Goal: Find contact information: Find contact information

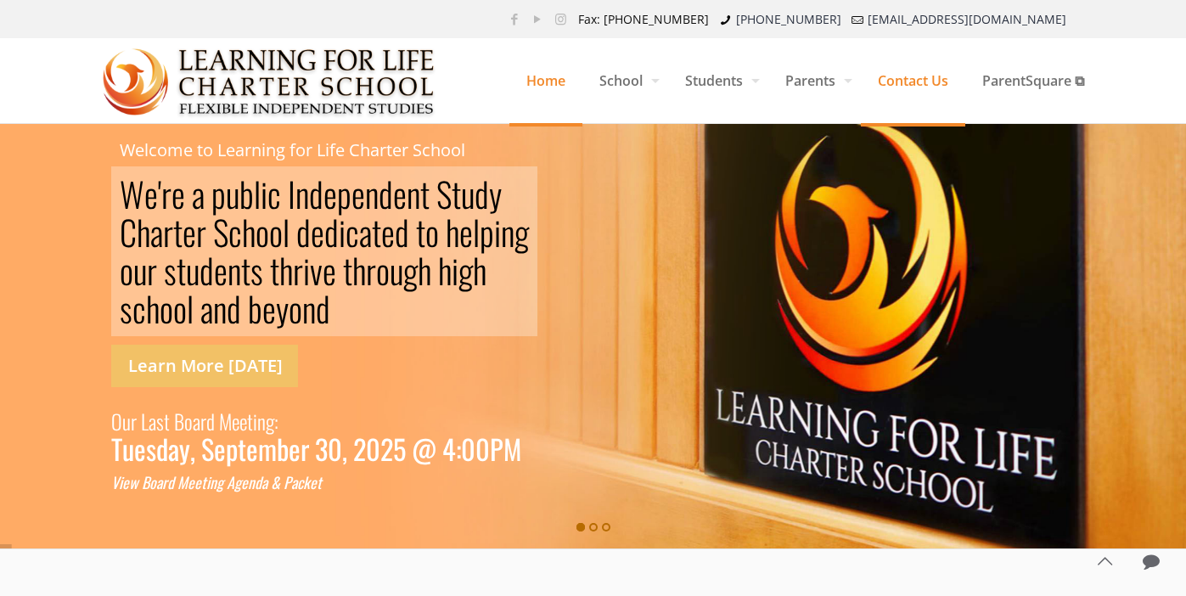
click at [919, 79] on span "Contact Us" at bounding box center [913, 80] width 104 height 51
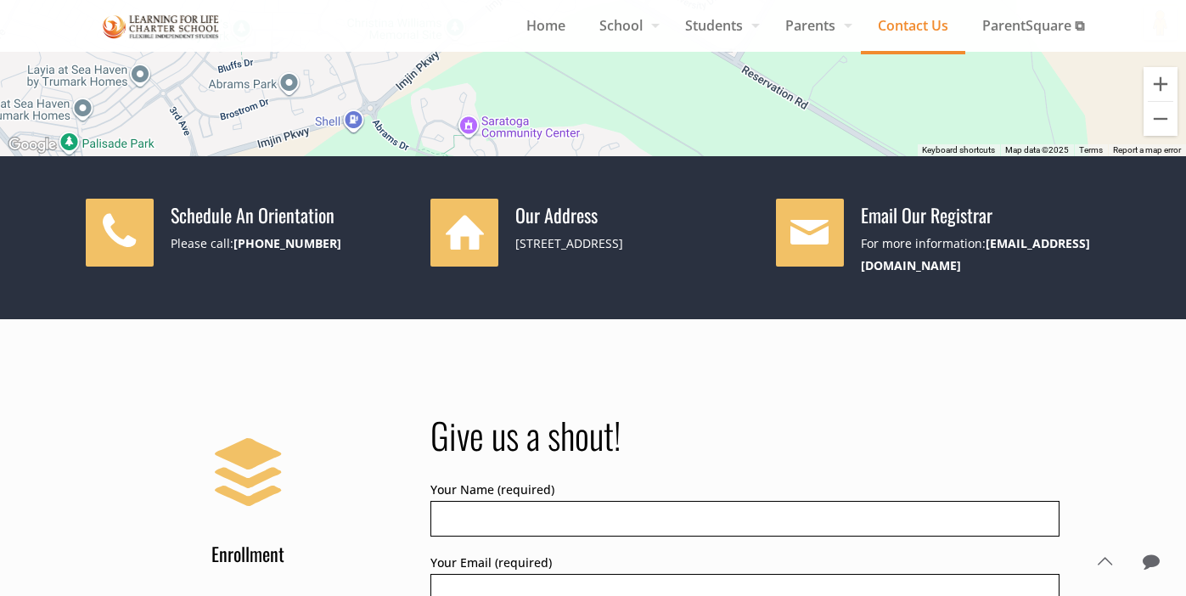
scroll to position [302, 0]
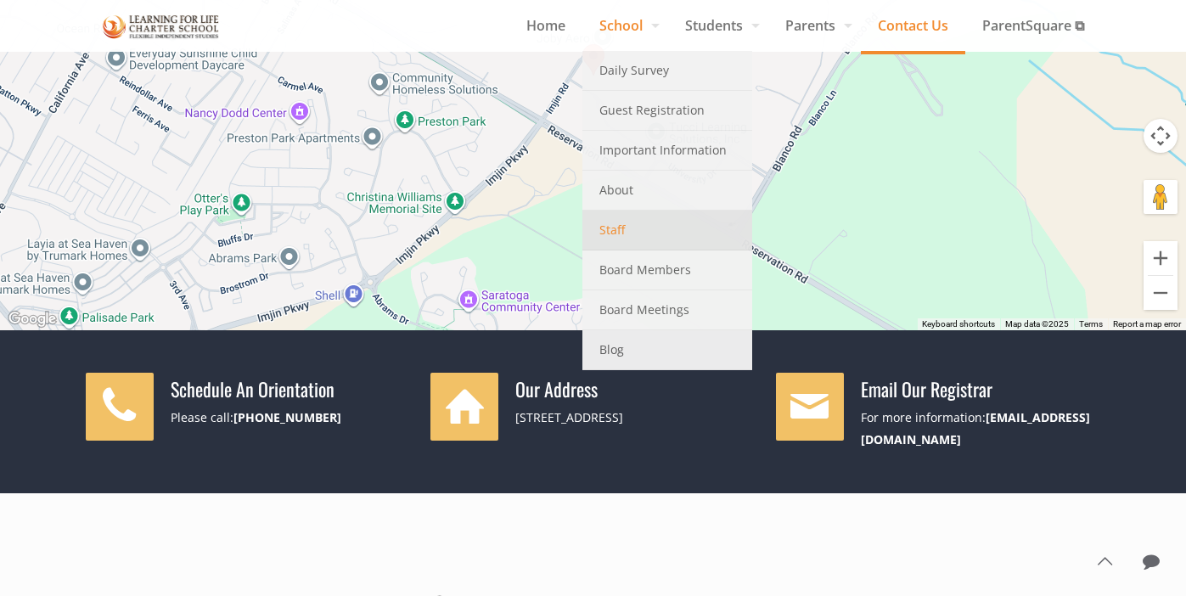
click at [608, 233] on span "Staff" at bounding box center [611, 230] width 25 height 22
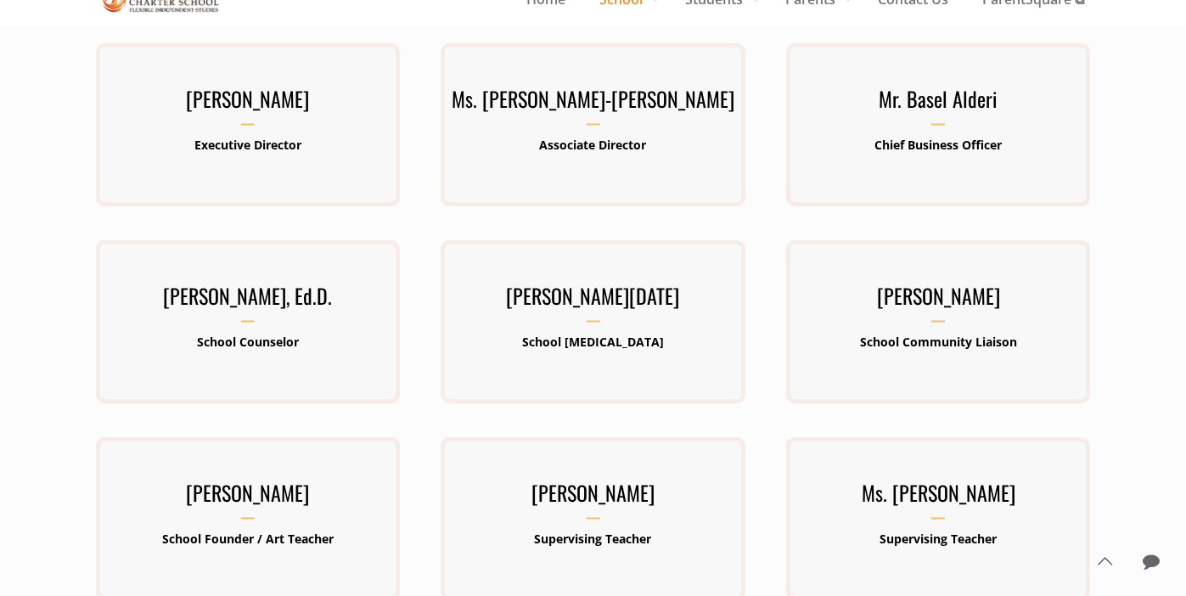
scroll to position [213, 0]
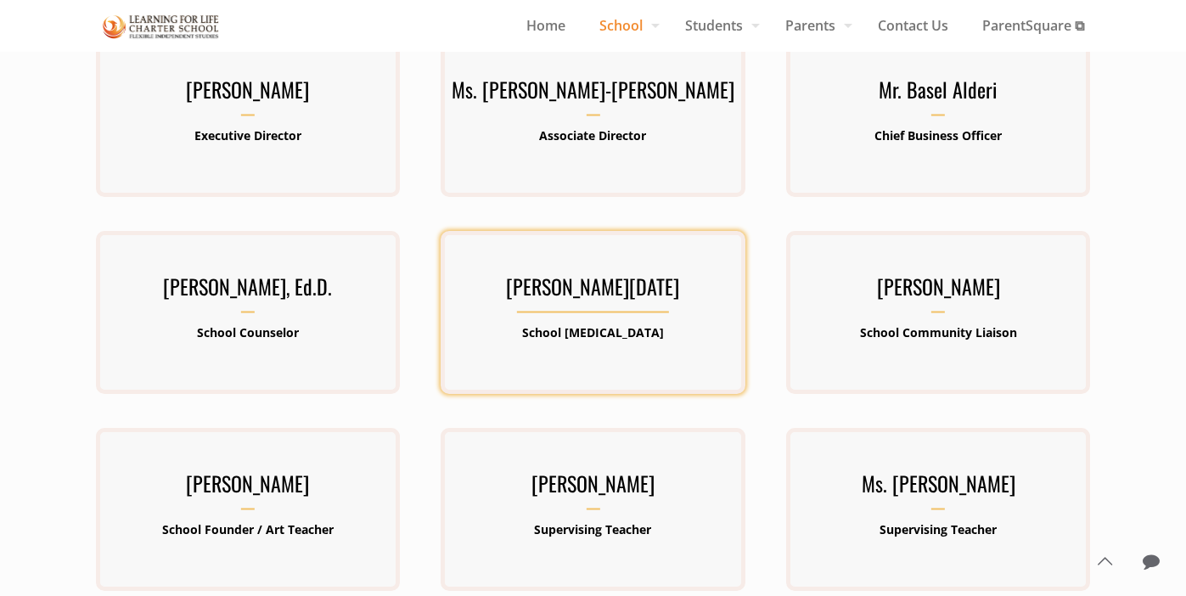
click at [628, 288] on h3 "[PERSON_NAME][DATE]" at bounding box center [592, 291] width 304 height 44
click at [625, 327] on b "School [MEDICAL_DATA]" at bounding box center [593, 332] width 142 height 16
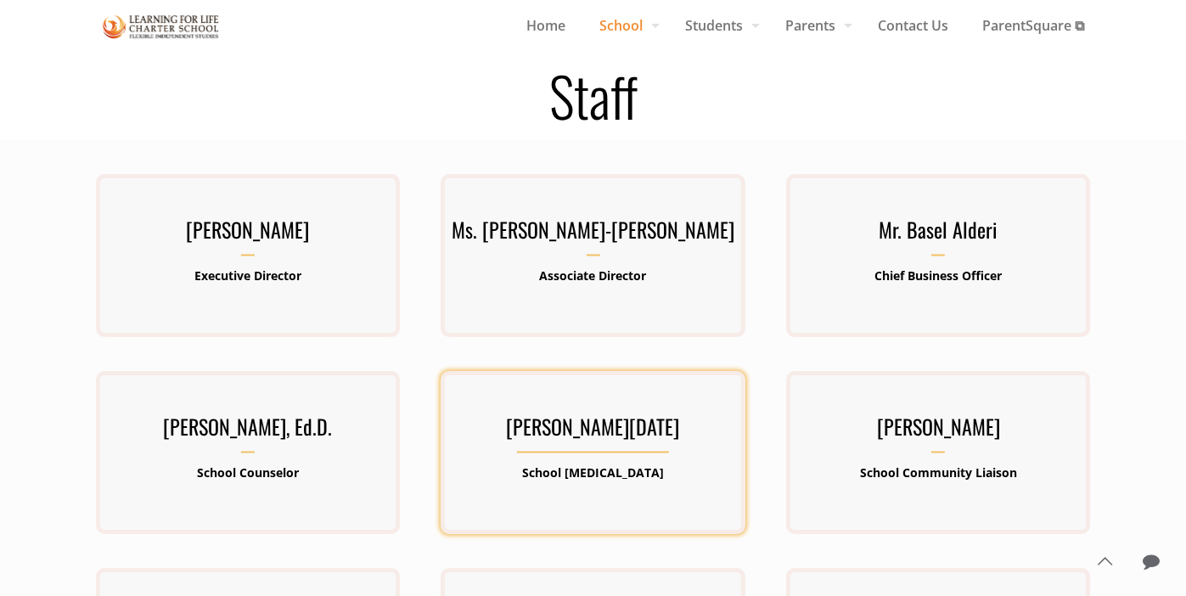
scroll to position [0, 0]
